Goal: Task Accomplishment & Management: Use online tool/utility

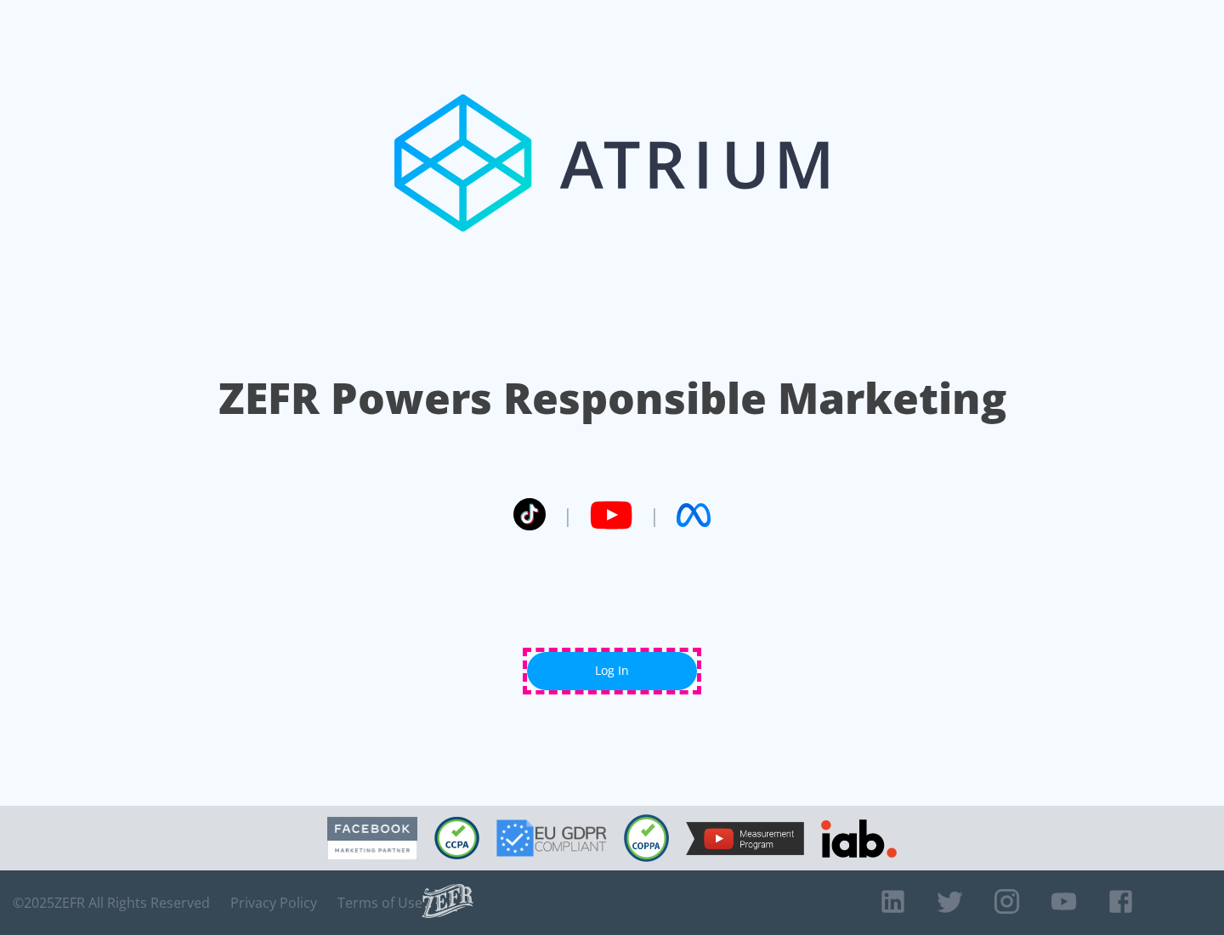
click at [612, 671] on link "Log In" at bounding box center [612, 671] width 170 height 38
